Goal: Task Accomplishment & Management: Manage account settings

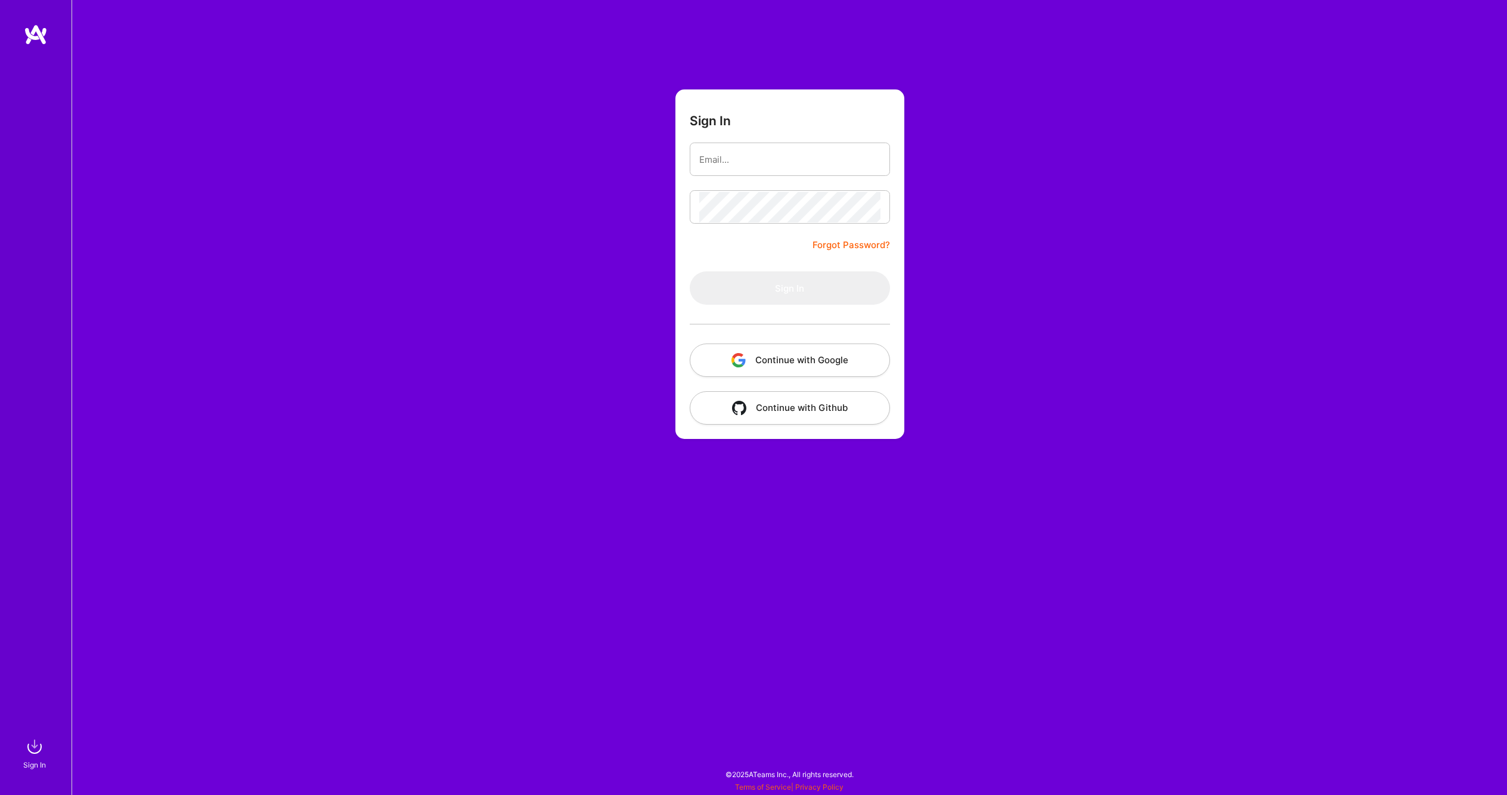
click at [739, 165] on input "email" at bounding box center [789, 159] width 181 height 30
type input "[PERSON_NAME][EMAIL_ADDRESS][PERSON_NAME][DOMAIN_NAME]"
click at [810, 291] on button "Sign In" at bounding box center [790, 287] width 200 height 33
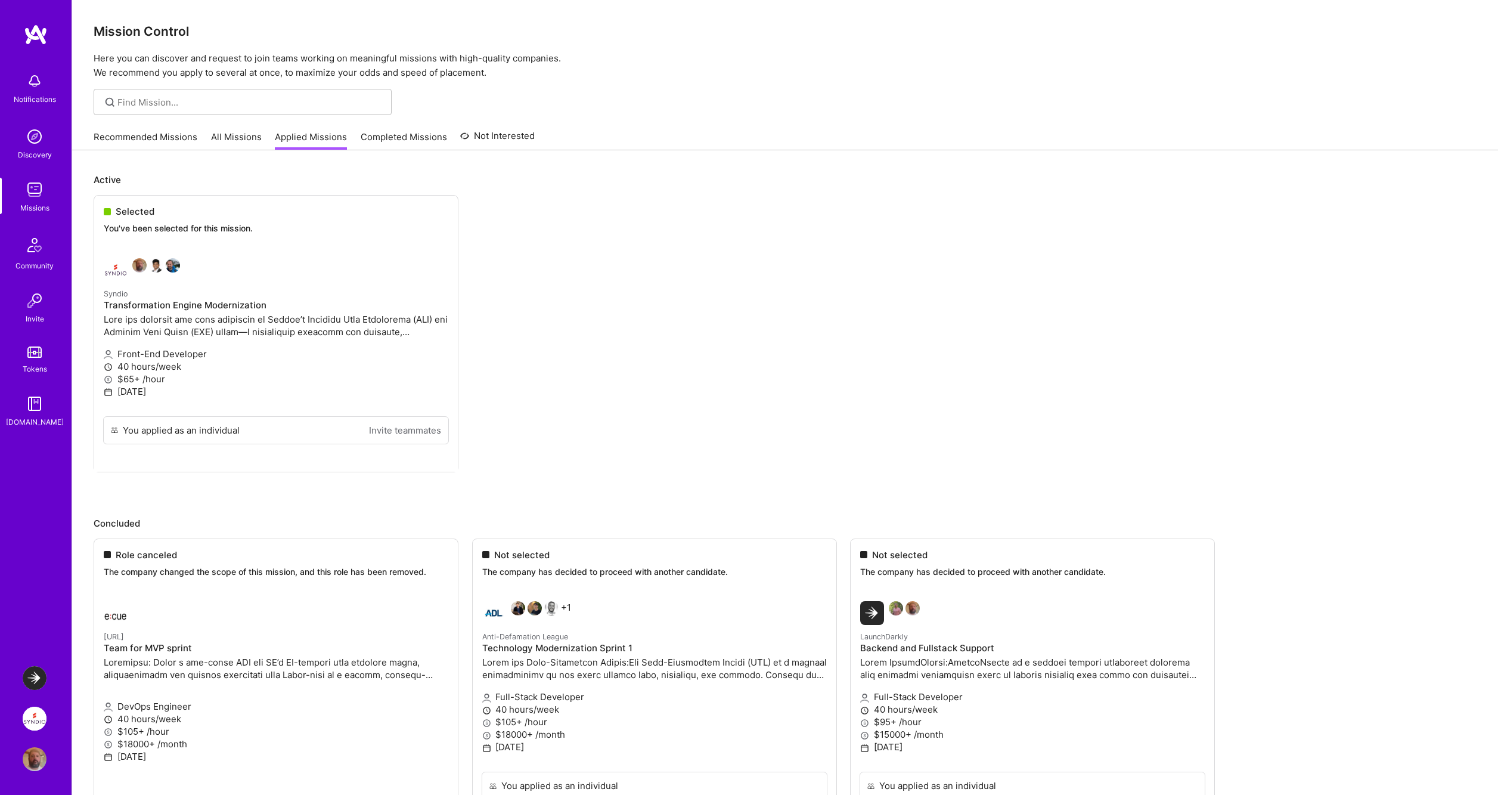
click at [30, 718] on img at bounding box center [35, 718] width 24 height 24
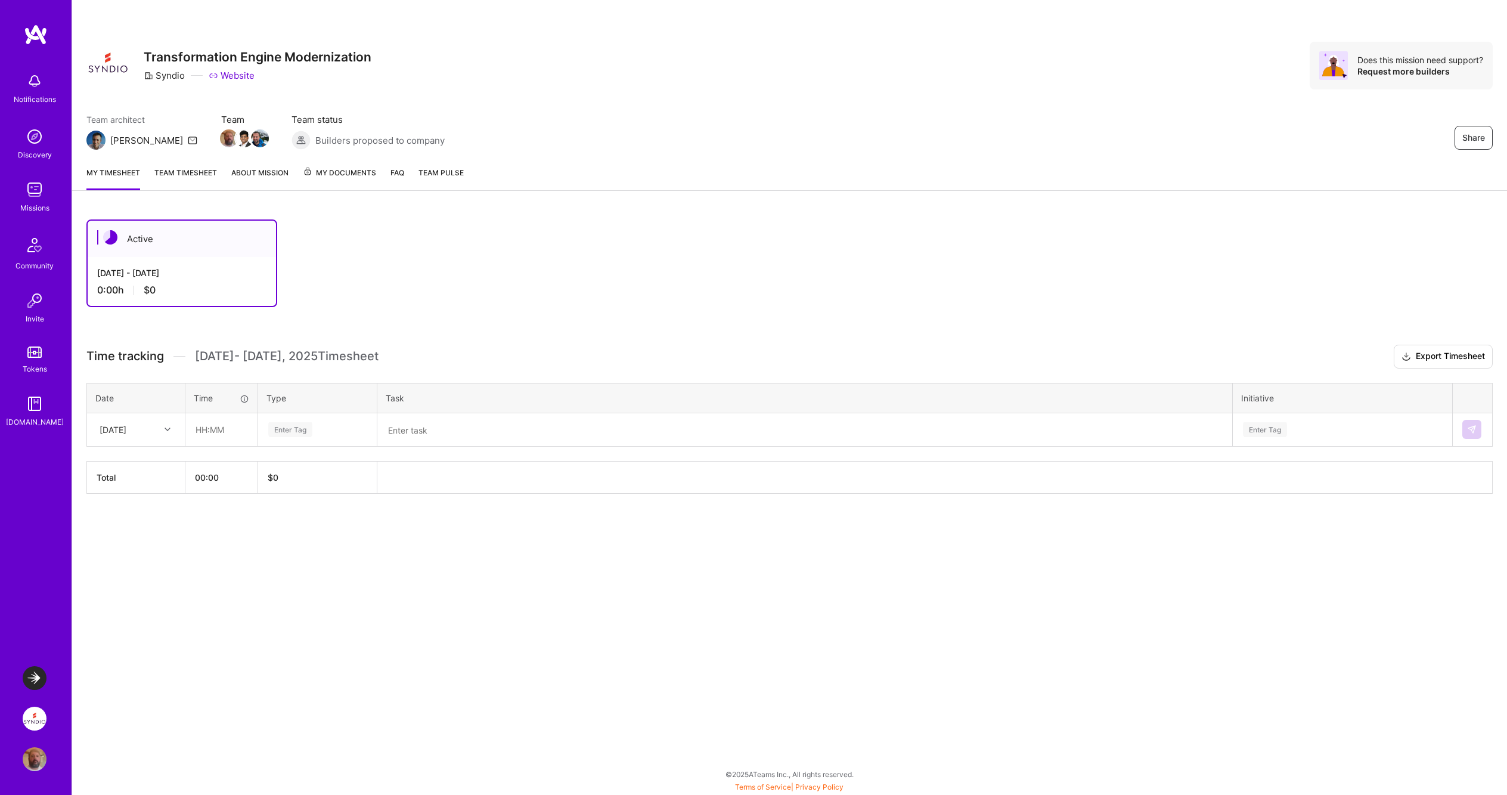
click at [265, 170] on link "About Mission" at bounding box center [259, 178] width 57 height 24
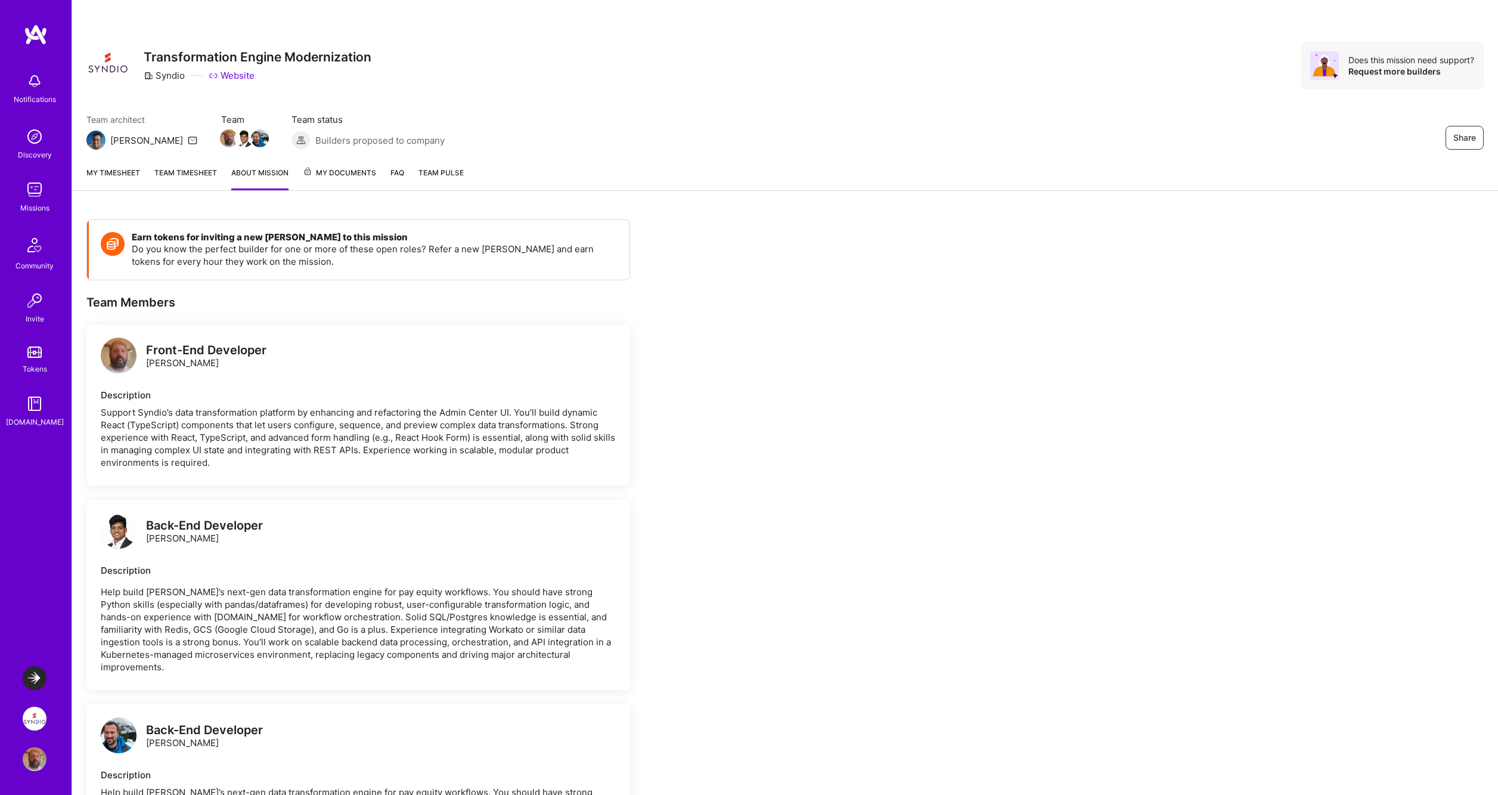
click at [467, 169] on div "My timesheet Team timesheet About Mission My Documents FAQ Team Pulse" at bounding box center [785, 174] width 1426 height 34
click at [452, 170] on span "Team Pulse" at bounding box center [441, 172] width 45 height 9
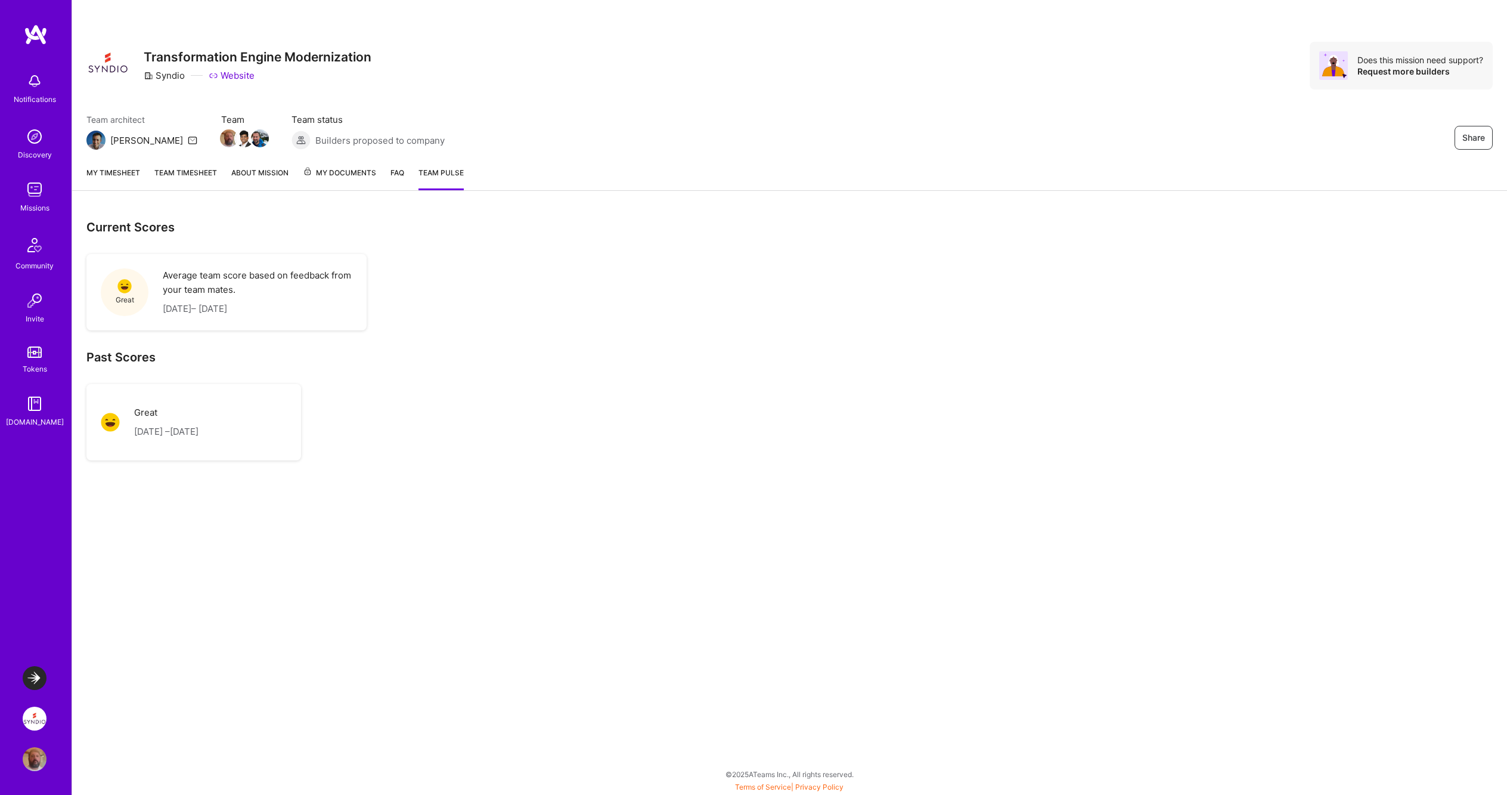
click at [397, 176] on link "FAQ" at bounding box center [397, 178] width 14 height 24
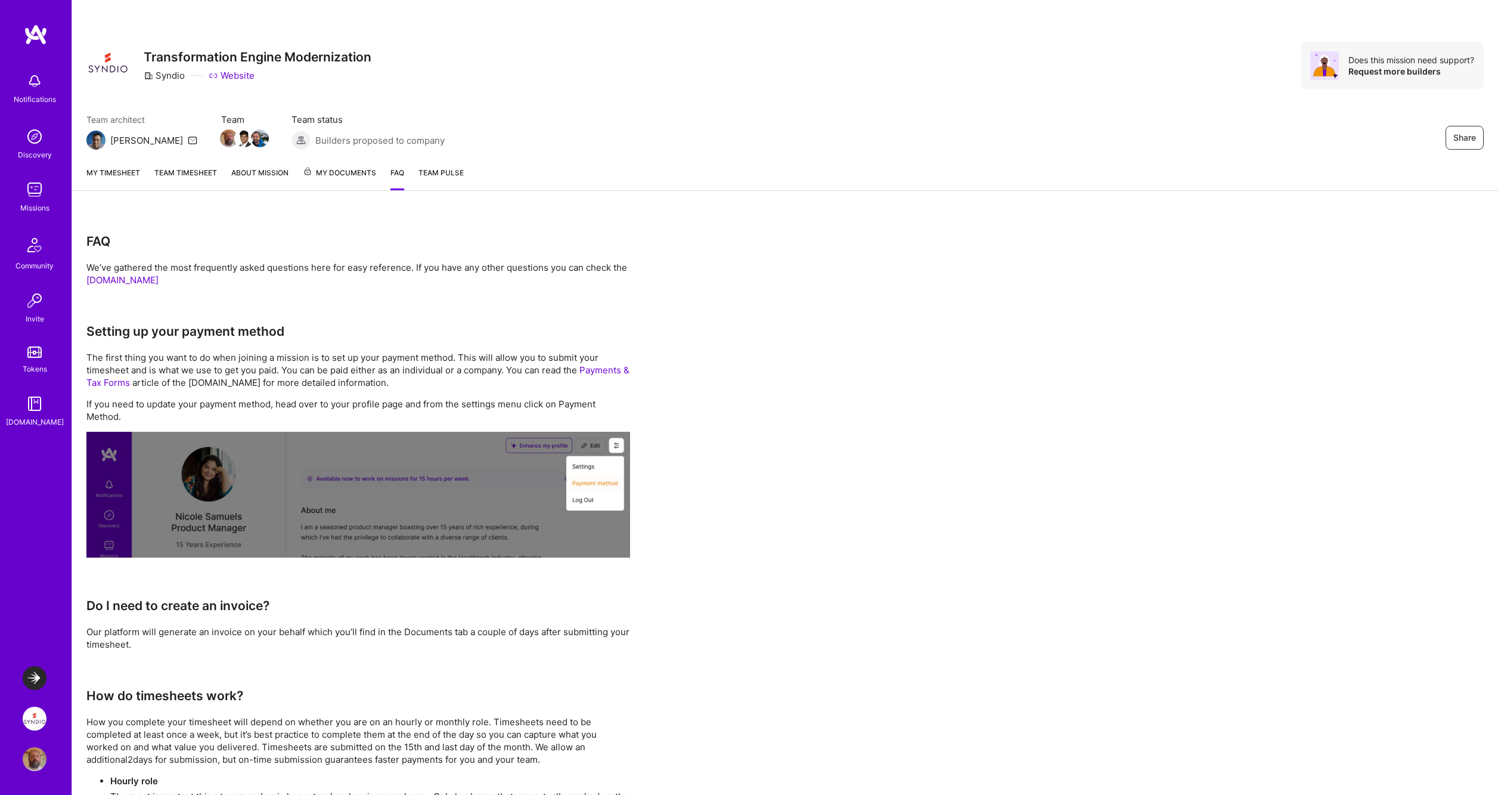
click at [117, 176] on link "My timesheet" at bounding box center [113, 178] width 54 height 24
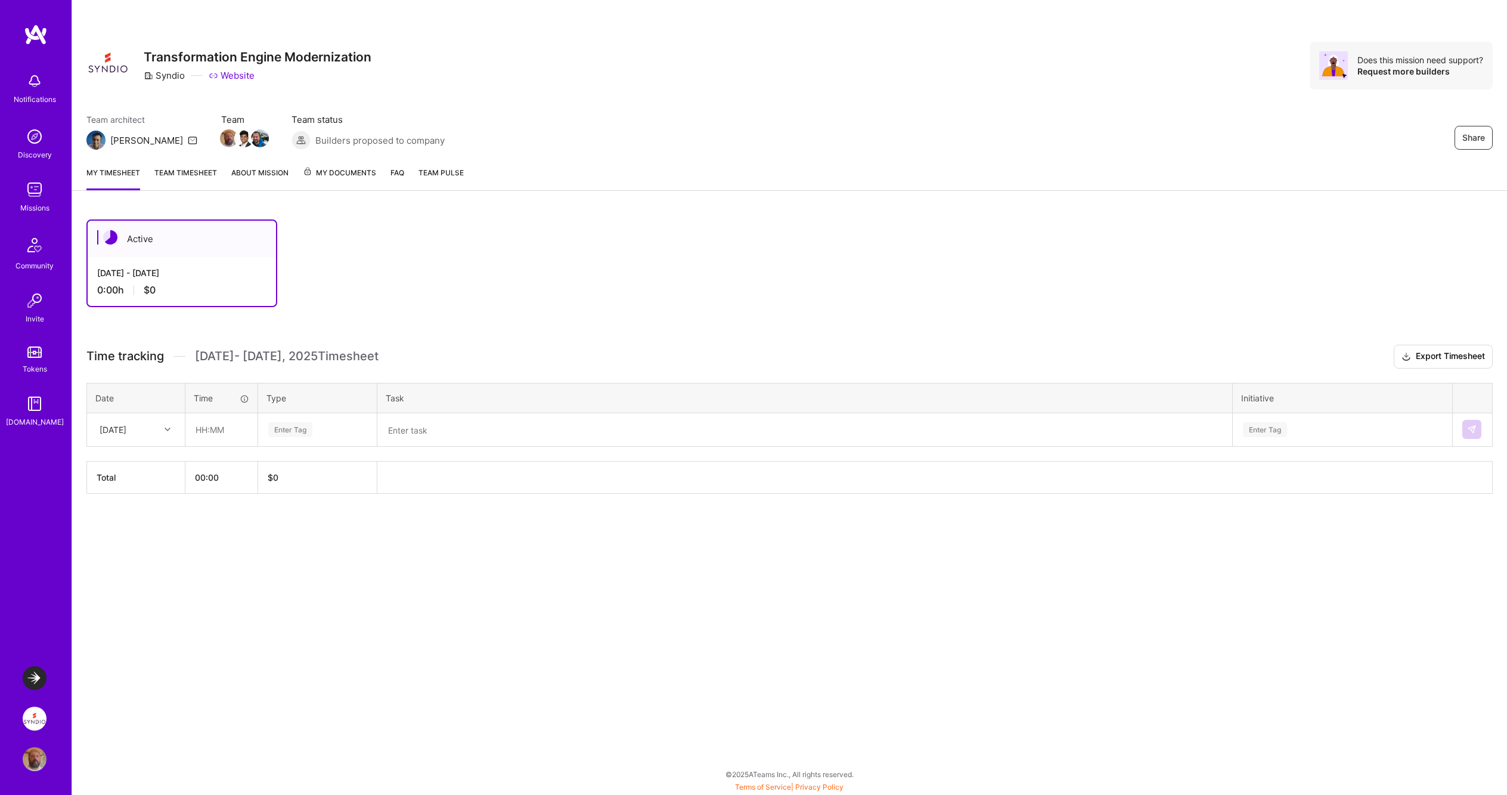
click at [182, 176] on link "Team timesheet" at bounding box center [185, 178] width 63 height 24
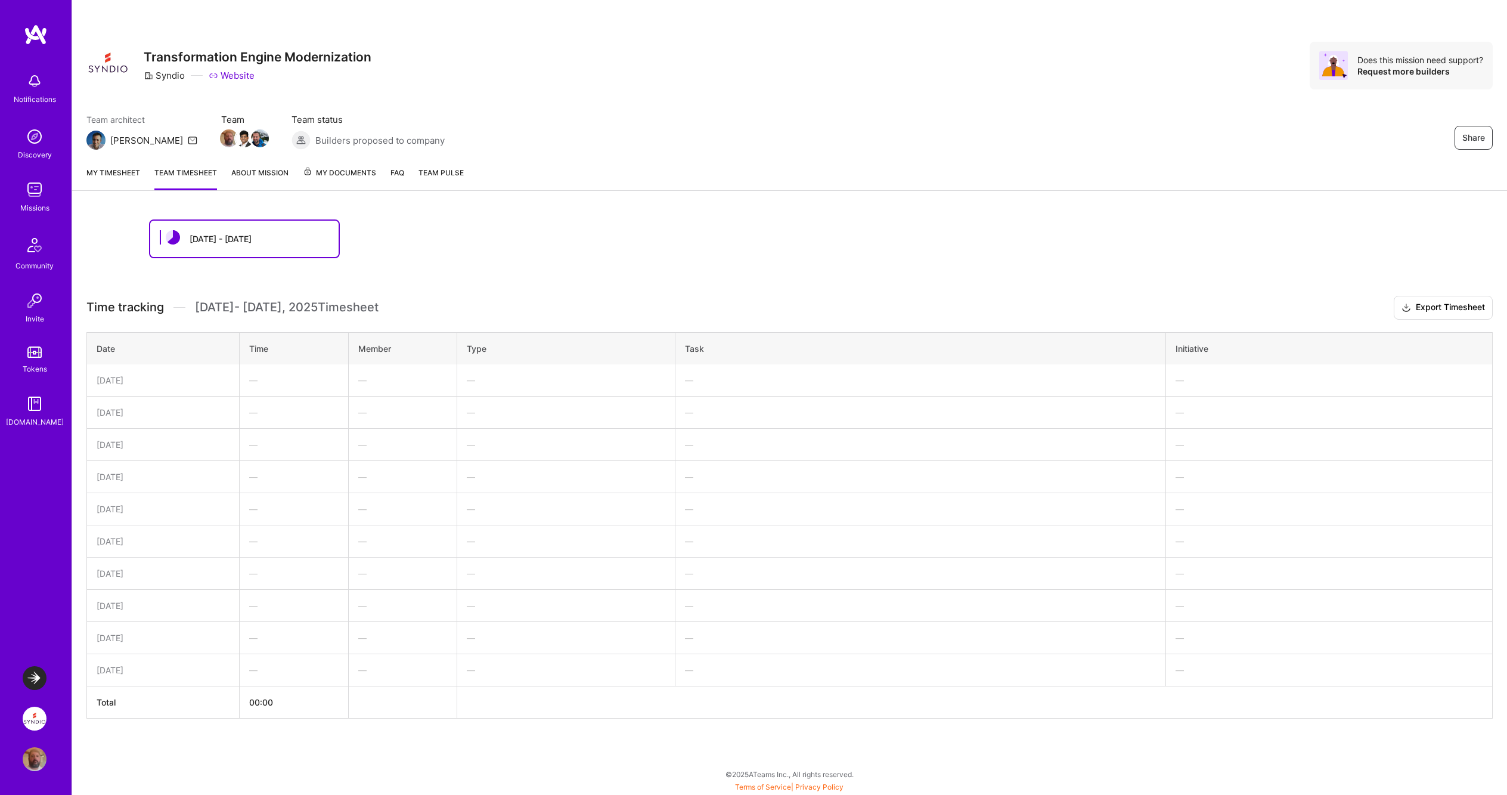
click at [110, 173] on link "My timesheet" at bounding box center [113, 178] width 54 height 24
